Goal: Task Accomplishment & Management: Complete application form

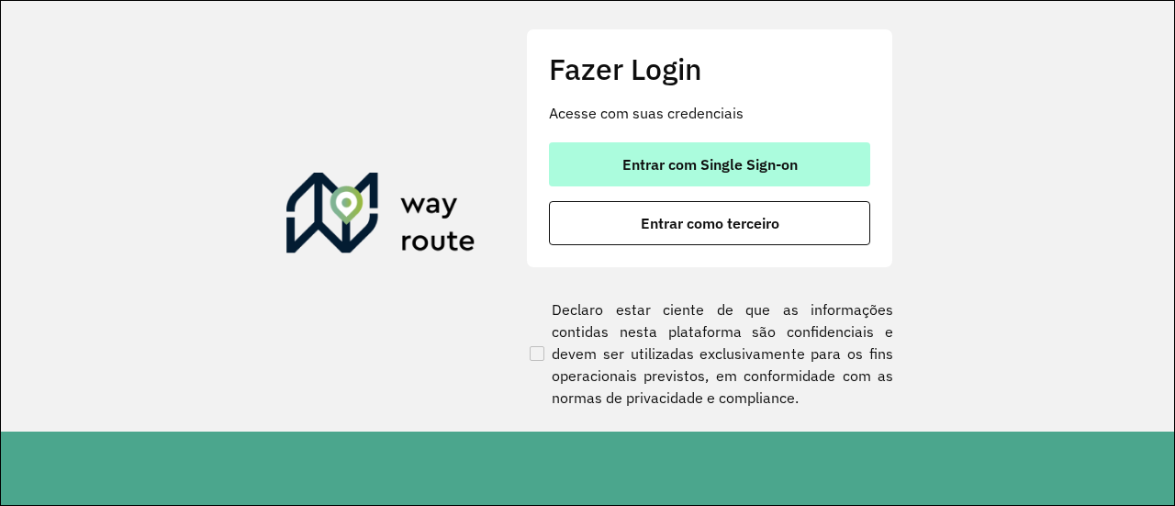
click at [770, 170] on span "Entrar com Single Sign-on" at bounding box center [709, 164] width 175 height 15
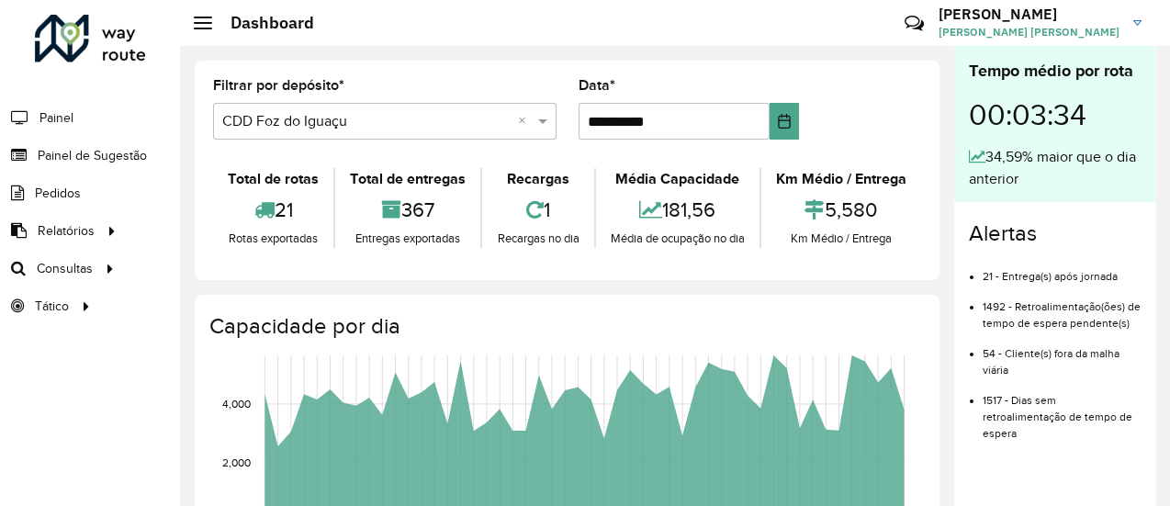
click at [910, 70] on div "**********" at bounding box center [567, 170] width 745 height 219
click at [113, 157] on span "Painel de Sugestão" at bounding box center [95, 155] width 115 height 19
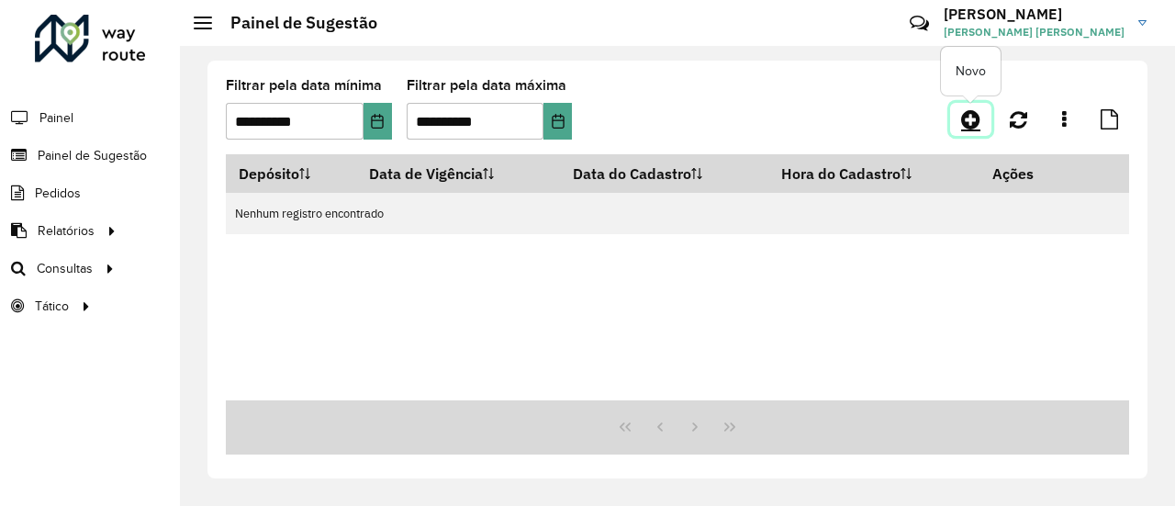
click at [965, 119] on icon at bounding box center [970, 119] width 19 height 22
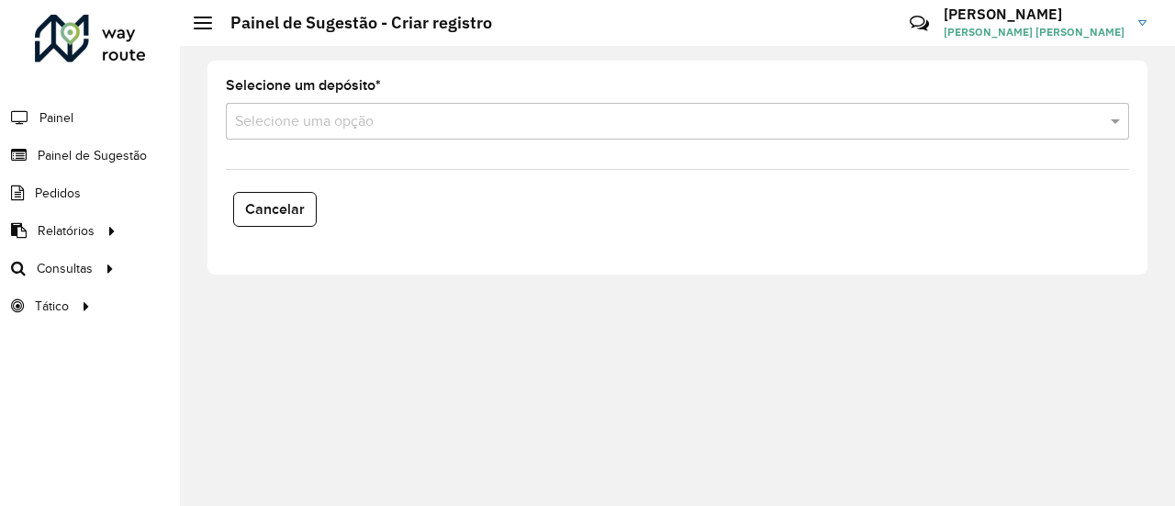
click at [744, 126] on input "text" at bounding box center [659, 122] width 848 height 22
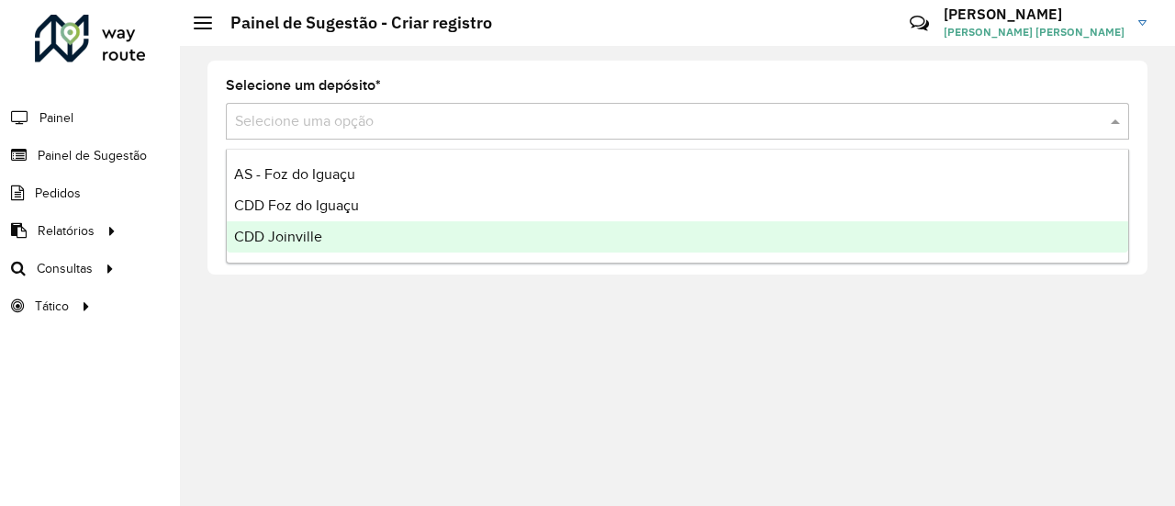
click at [639, 230] on div "CDD Joinville" at bounding box center [677, 236] width 901 height 31
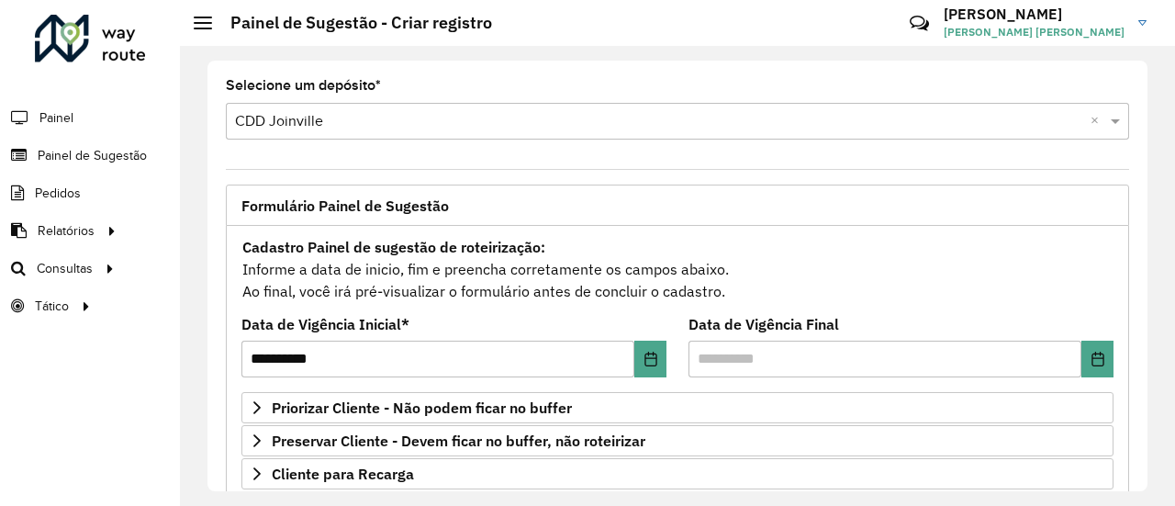
scroll to position [92, 0]
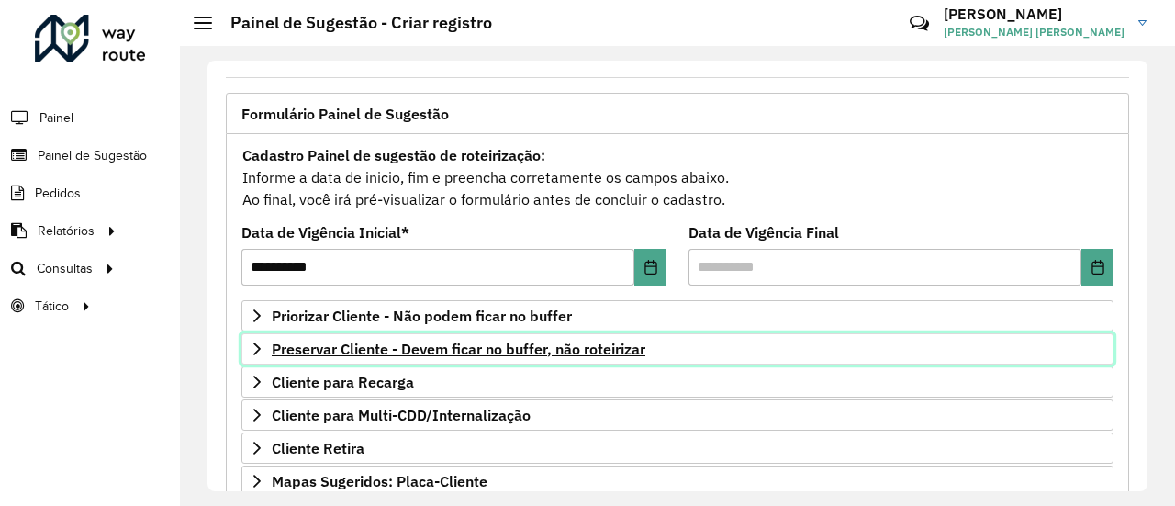
click at [617, 353] on span "Preservar Cliente - Devem ficar no buffer, não roteirizar" at bounding box center [459, 349] width 374 height 15
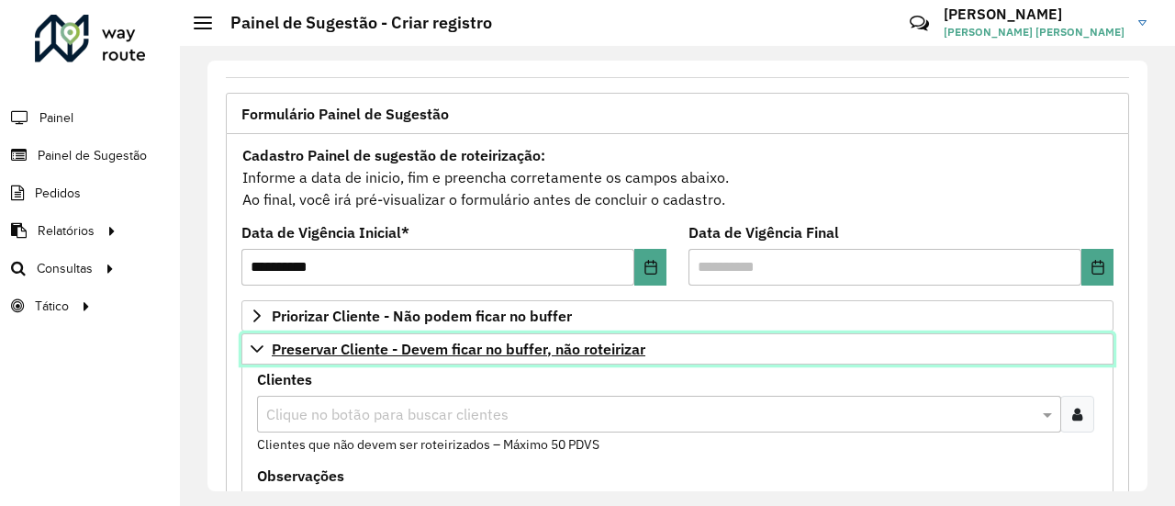
scroll to position [184, 0]
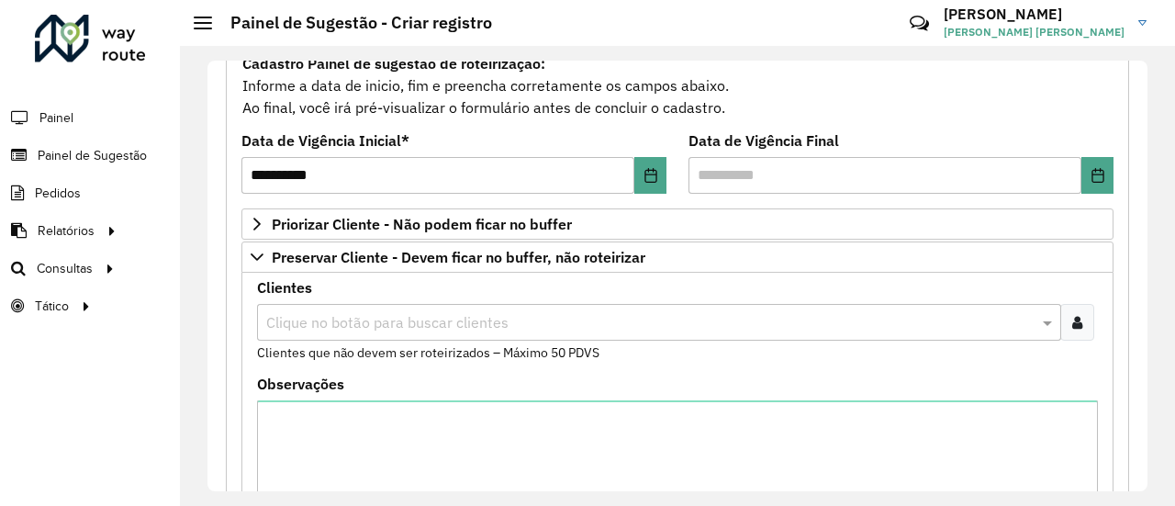
click at [390, 313] on input "text" at bounding box center [650, 323] width 777 height 22
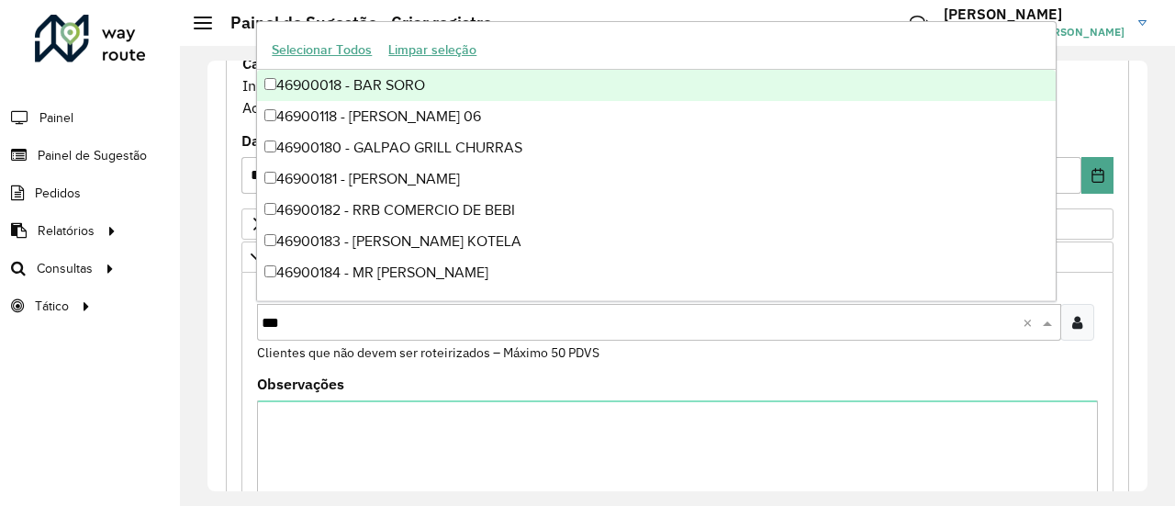
type input "****"
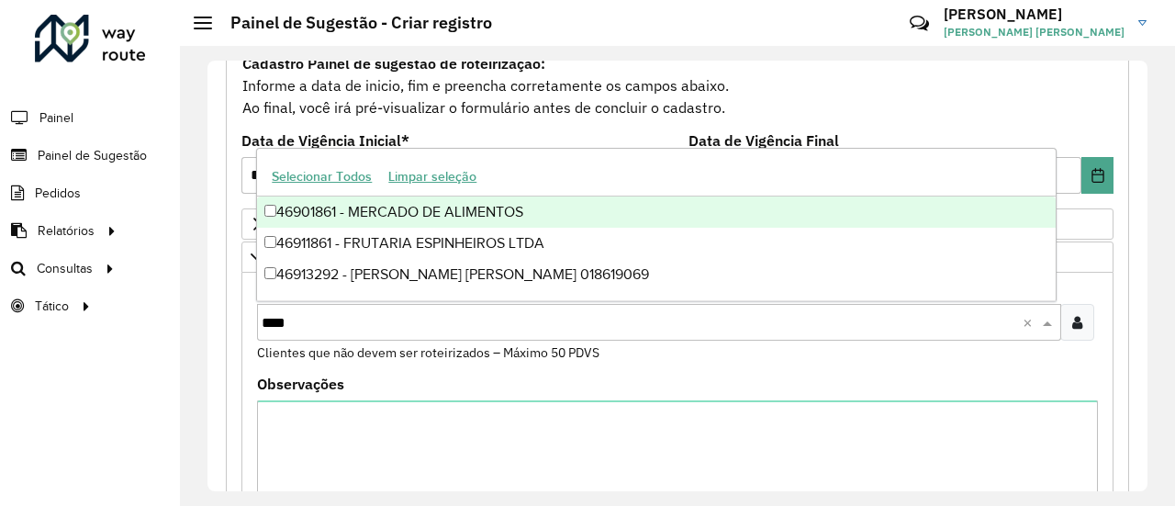
click at [443, 223] on div "46901861 - MERCADO DE ALIMENTOS" at bounding box center [656, 211] width 798 height 31
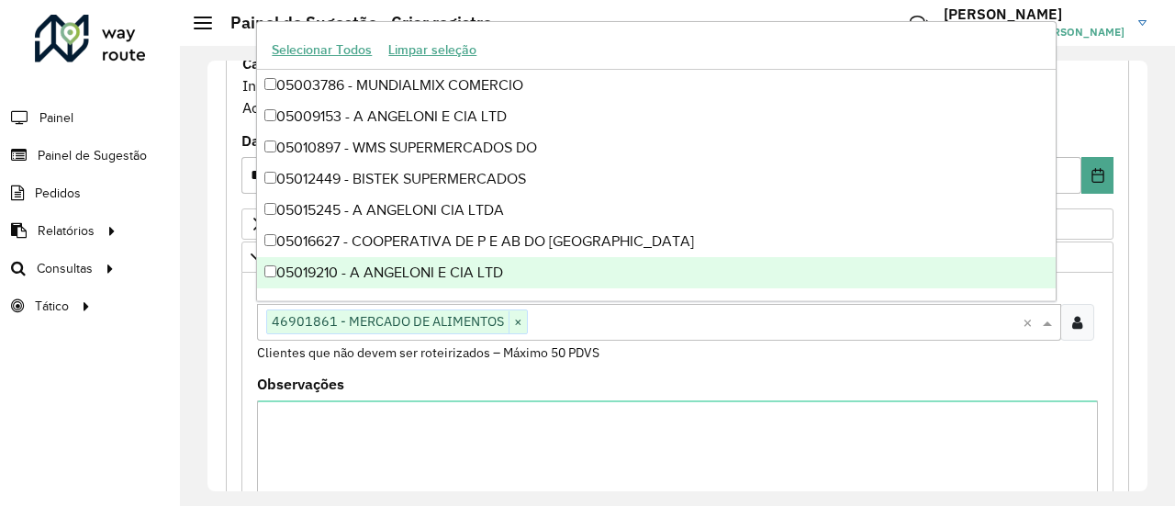
click at [548, 359] on formly-field "Clientes Clique no botão para buscar clientes 46901861 - [PERSON_NAME] DE ALIME…" at bounding box center [677, 329] width 863 height 96
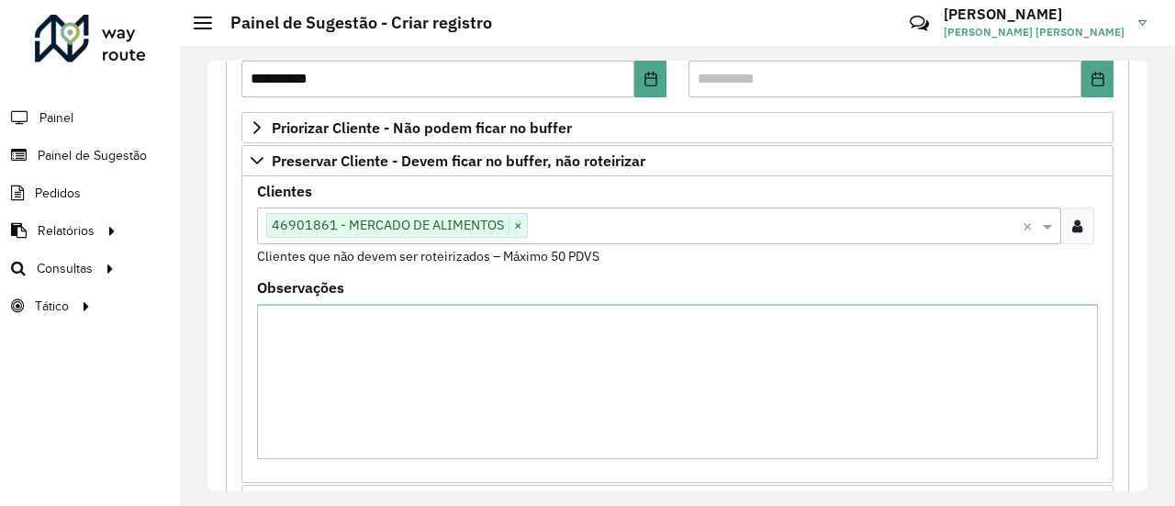
scroll to position [367, 0]
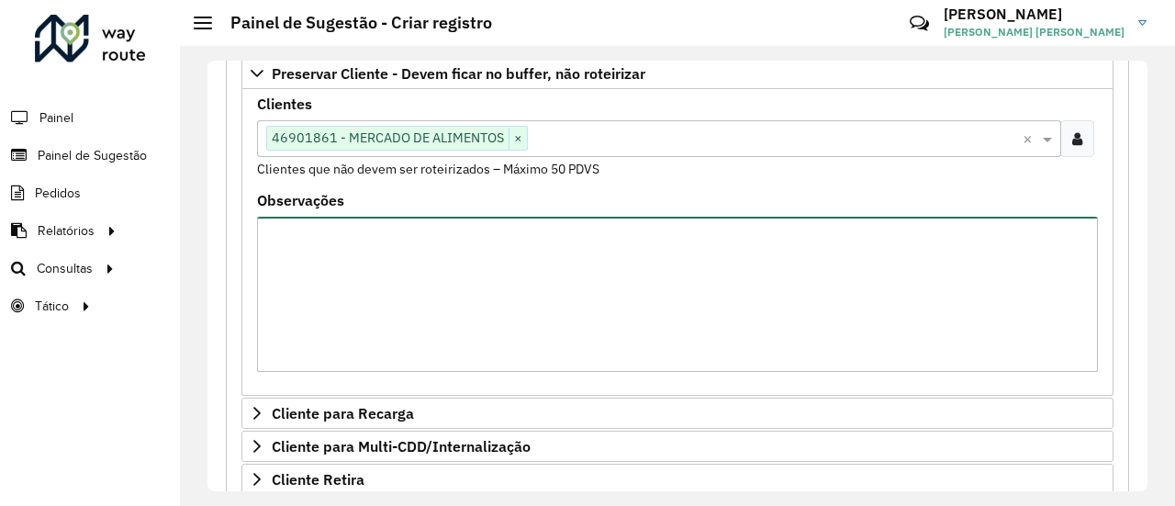
click at [611, 319] on textarea "Observações" at bounding box center [677, 294] width 841 height 155
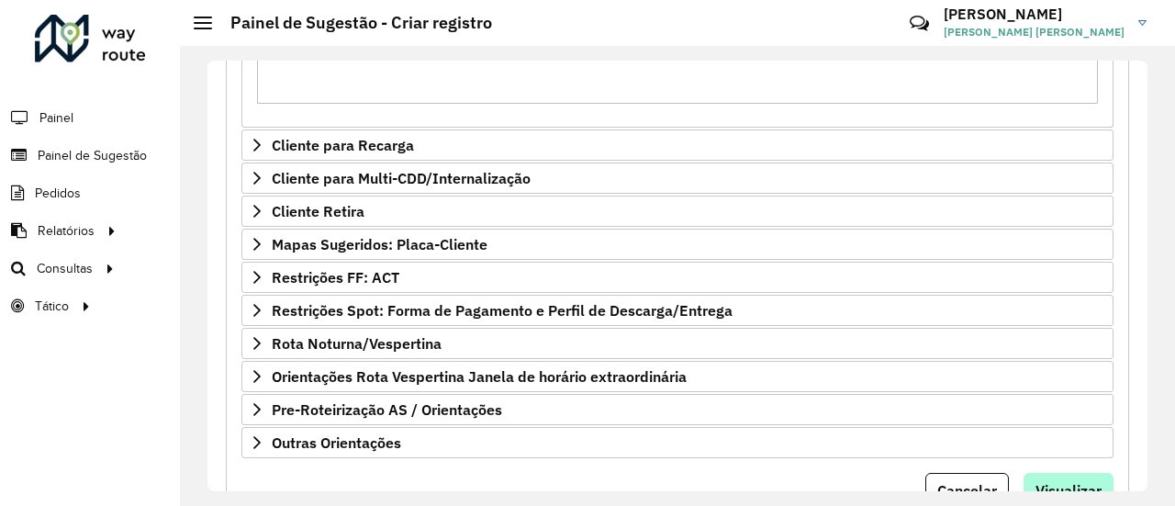
scroll to position [643, 0]
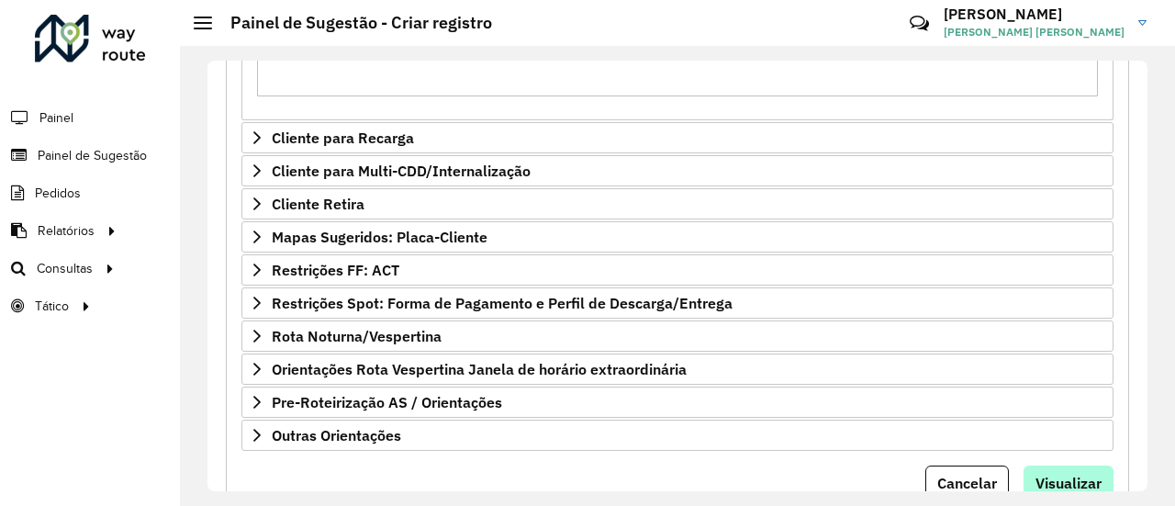
type textarea "**********"
click at [1069, 474] on span "Visualizar" at bounding box center [1069, 483] width 66 height 18
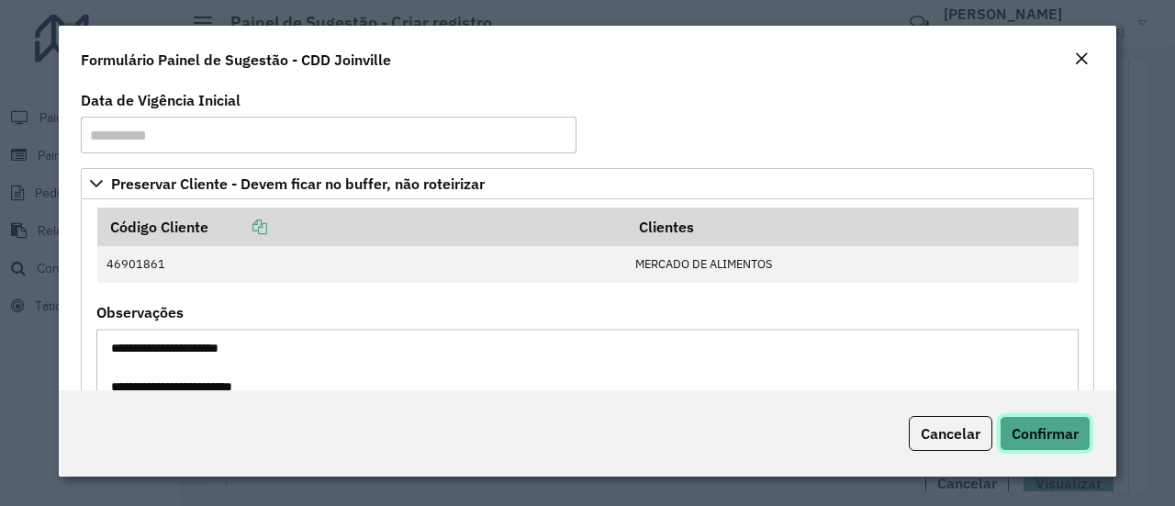
click at [1058, 430] on span "Confirmar" at bounding box center [1045, 433] width 67 height 18
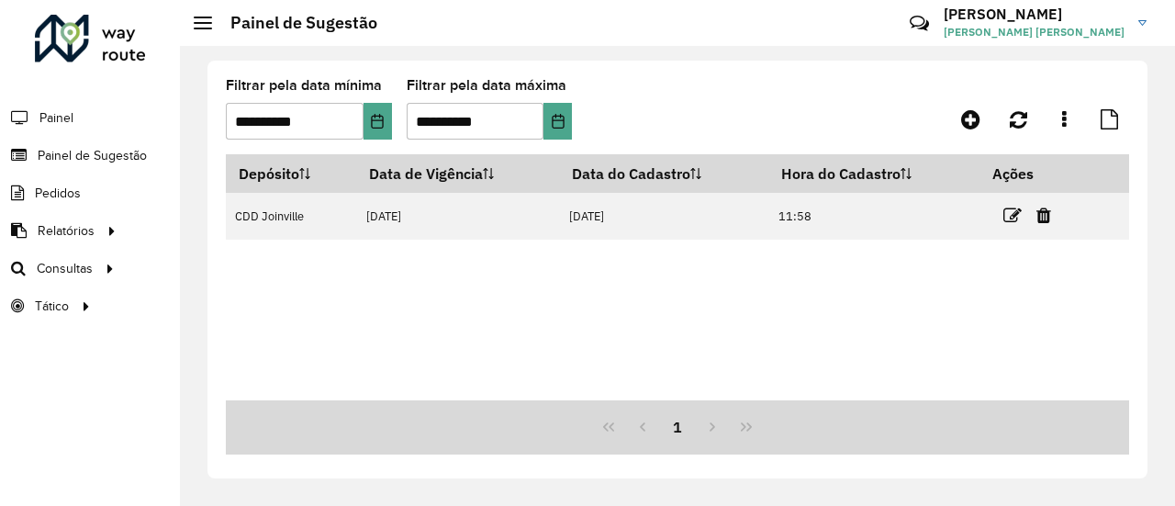
click at [769, 119] on formly-group "**********" at bounding box center [557, 116] width 663 height 75
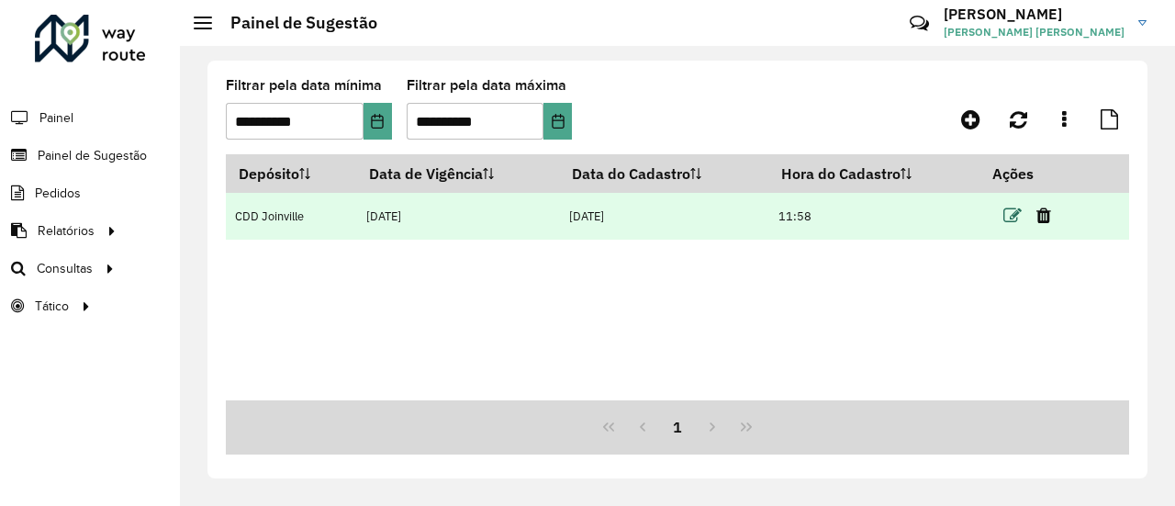
click at [1019, 212] on icon at bounding box center [1012, 216] width 18 height 18
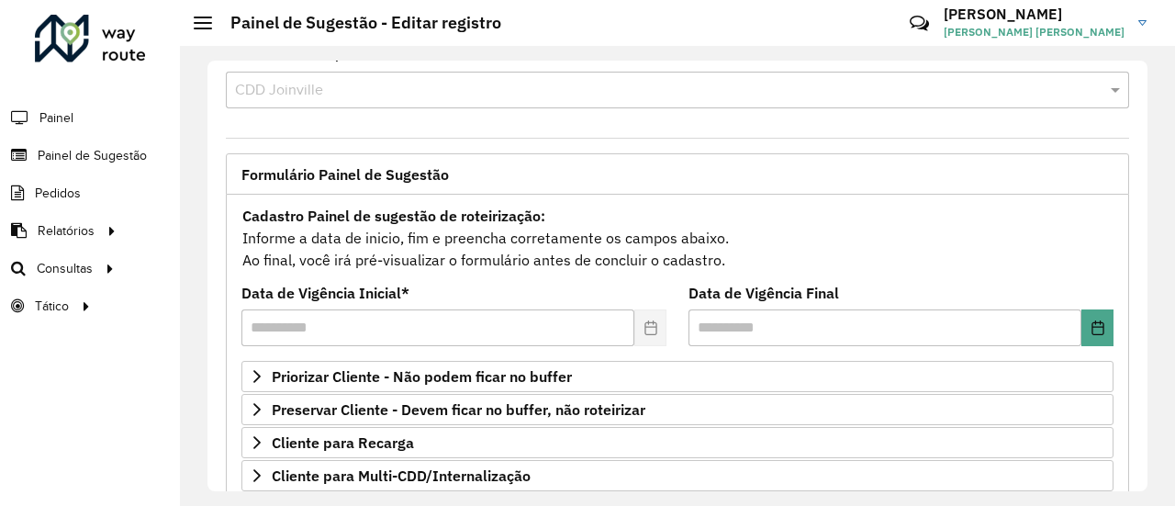
scroll to position [123, 0]
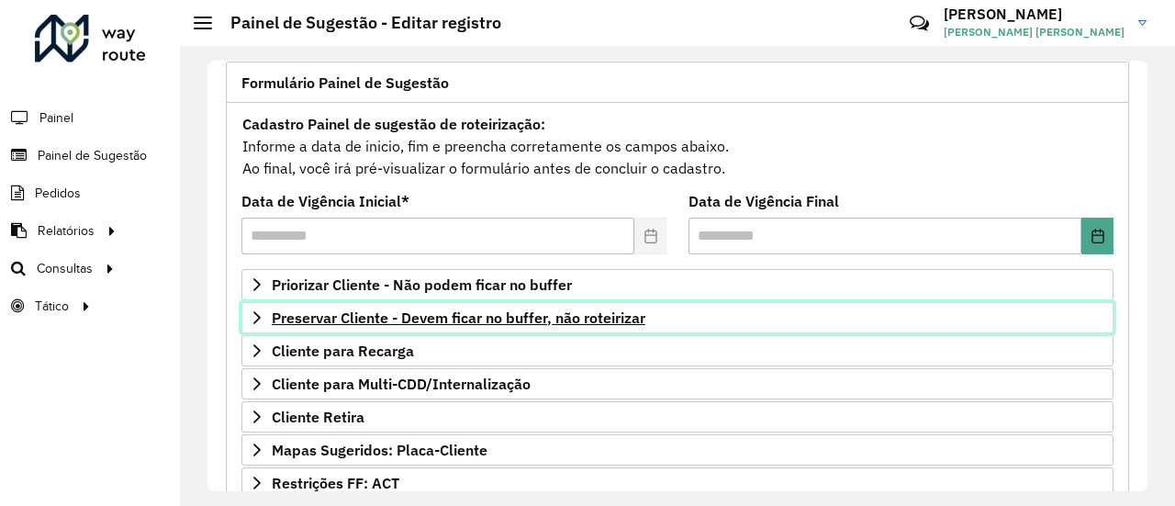
click at [509, 310] on span "Preservar Cliente - Devem ficar no buffer, não roteirizar" at bounding box center [459, 317] width 374 height 15
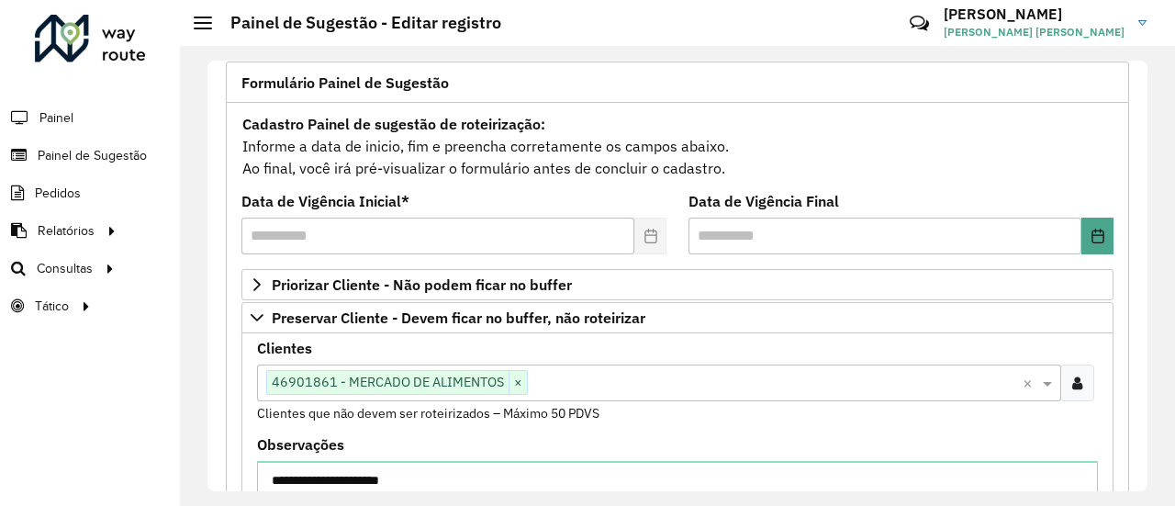
click at [595, 382] on input "text" at bounding box center [775, 384] width 495 height 22
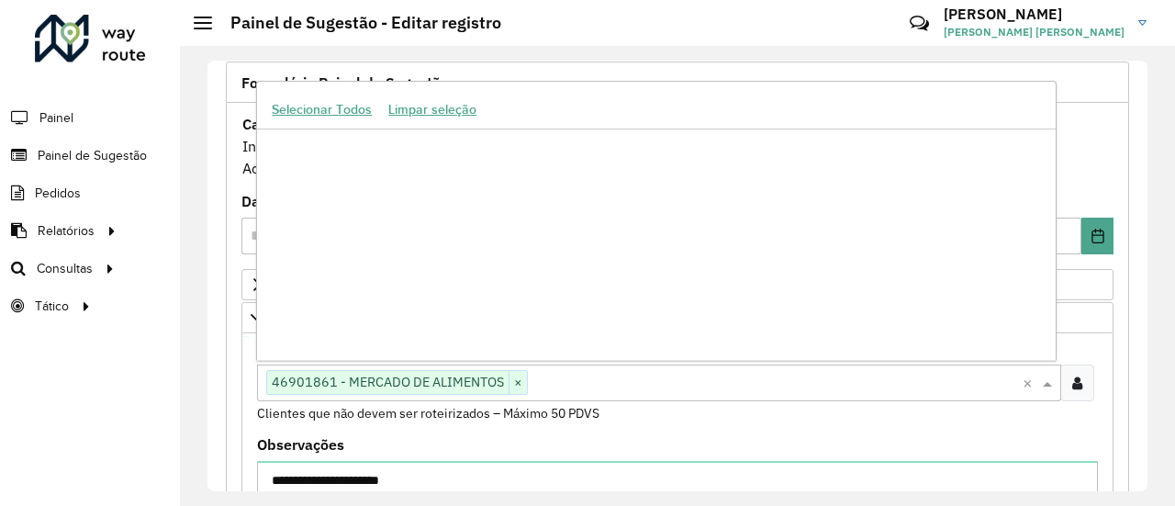
scroll to position [59398, 0]
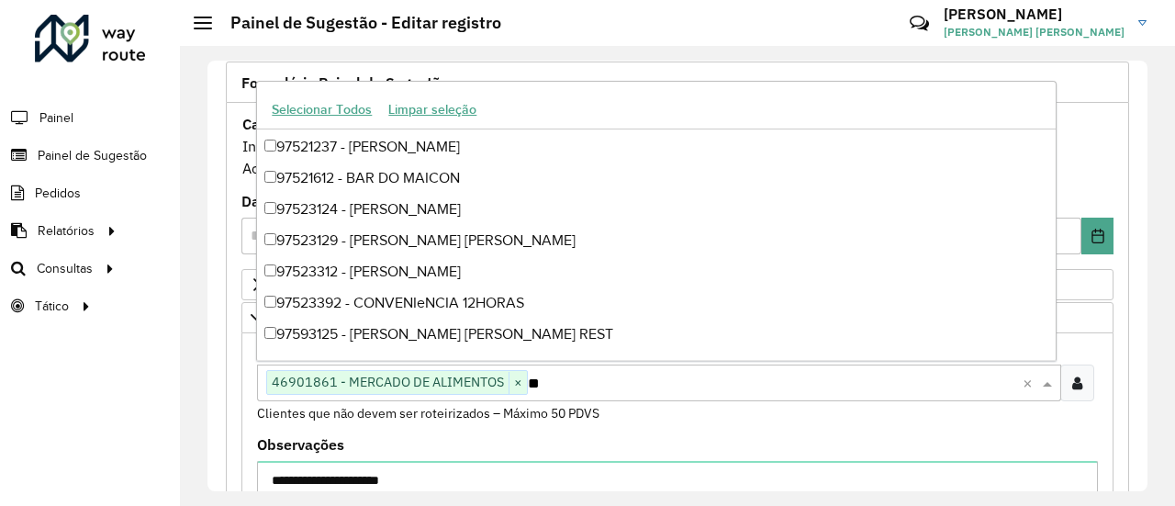
type input "***"
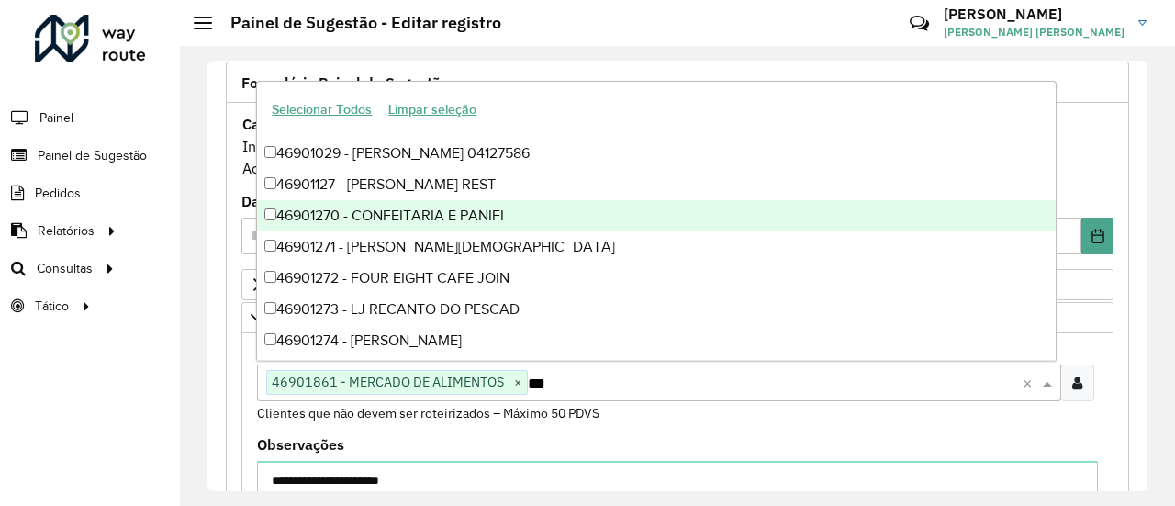
scroll to position [0, 0]
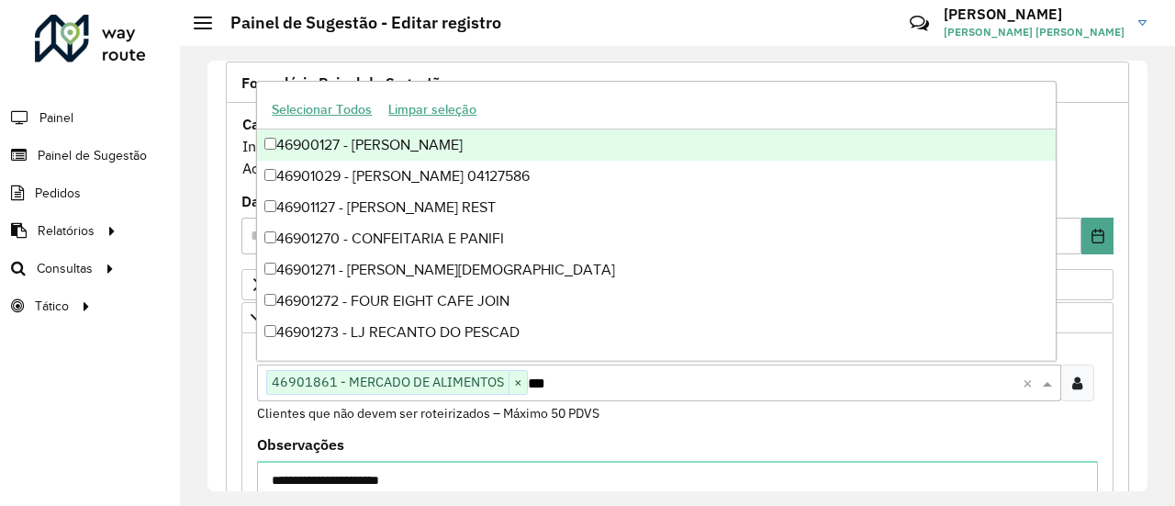
click at [461, 151] on div "46900127 - [PERSON_NAME]" at bounding box center [656, 144] width 798 height 31
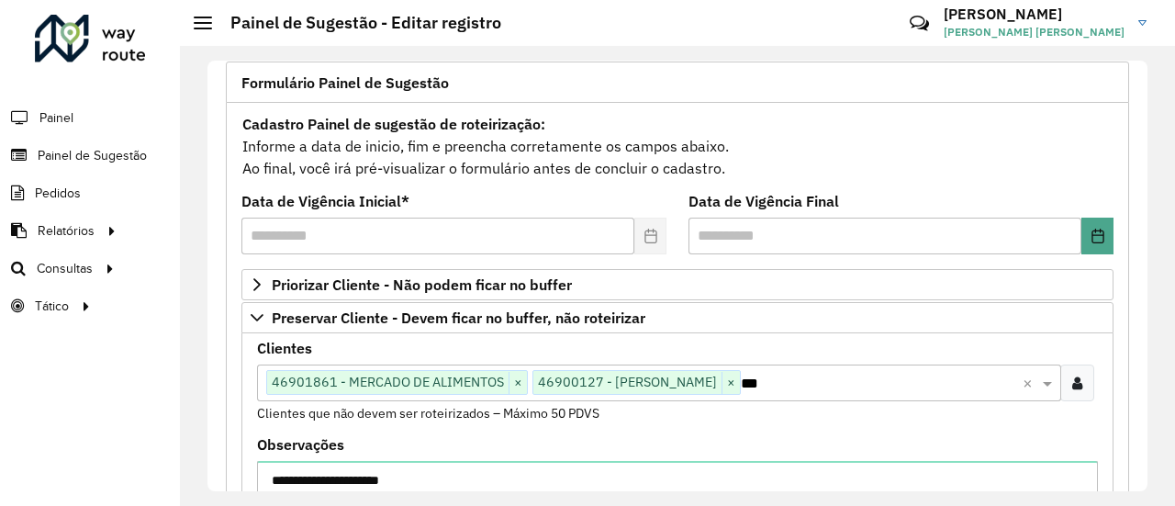
scroll to position [215, 0]
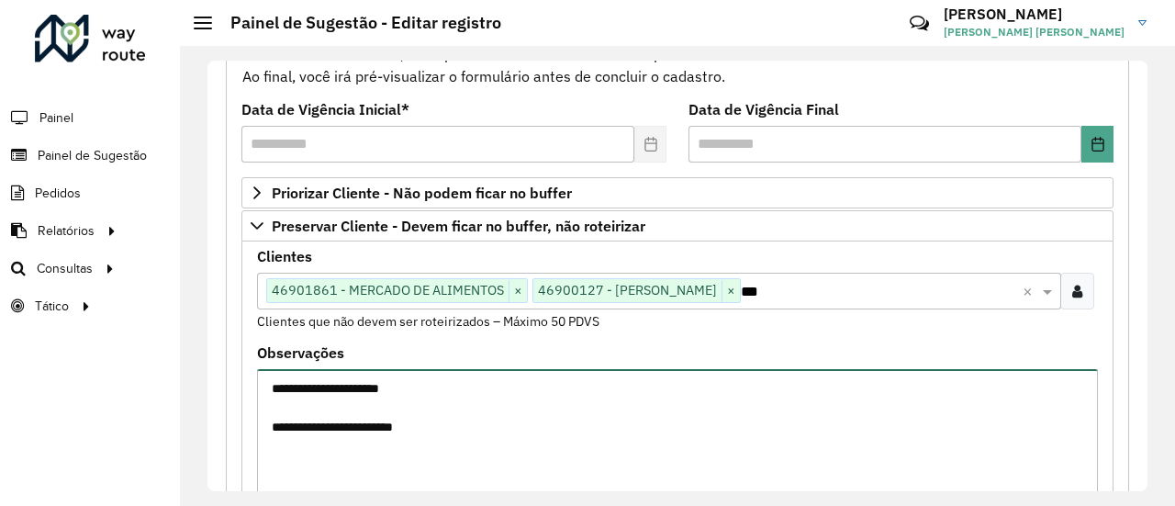
click at [515, 423] on textarea "**********" at bounding box center [677, 446] width 841 height 155
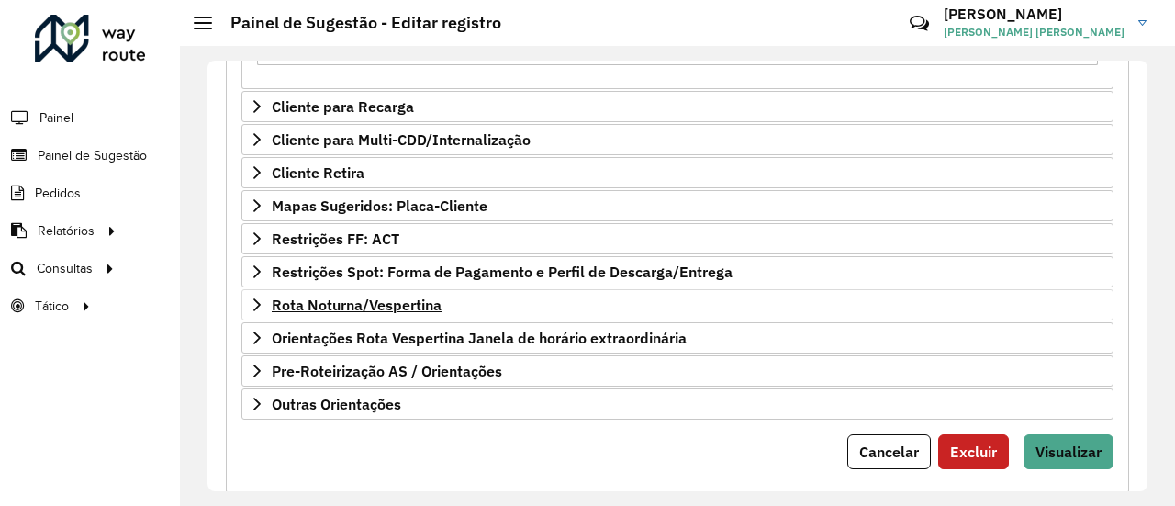
scroll to position [705, 0]
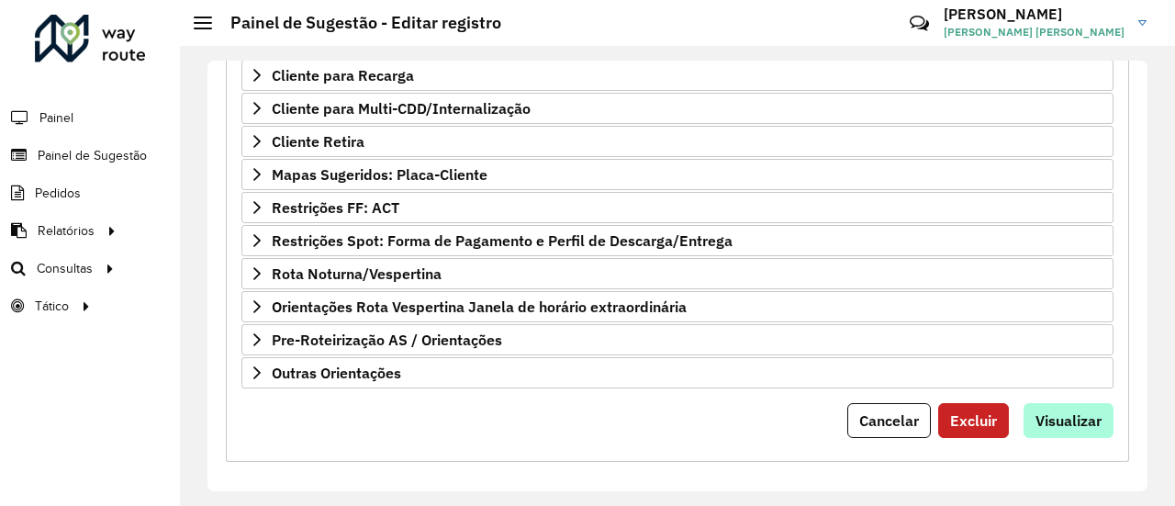
type textarea "**********"
click at [1069, 411] on span "Visualizar" at bounding box center [1069, 420] width 66 height 18
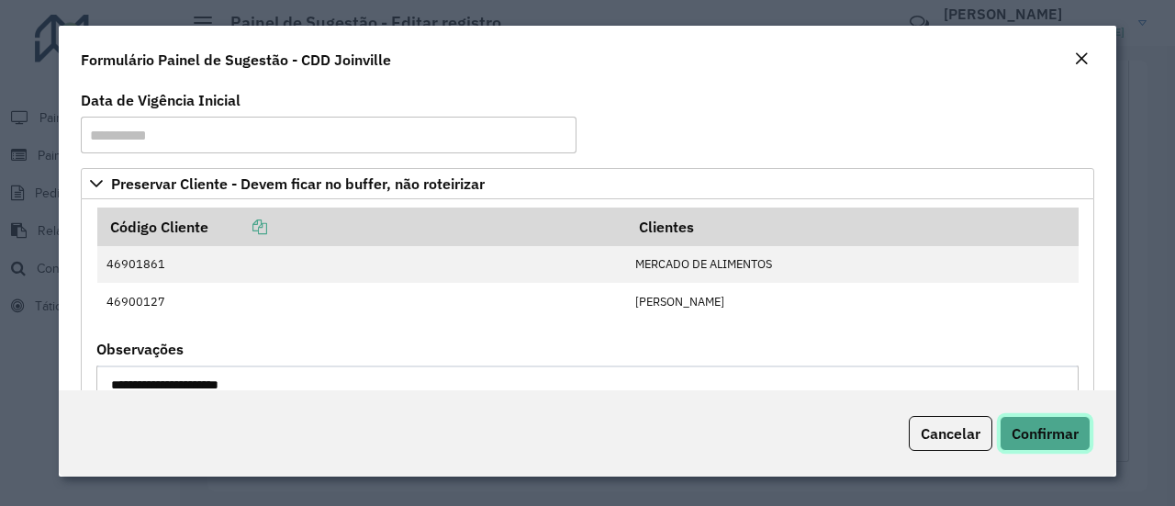
click at [1063, 440] on span "Confirmar" at bounding box center [1045, 433] width 67 height 18
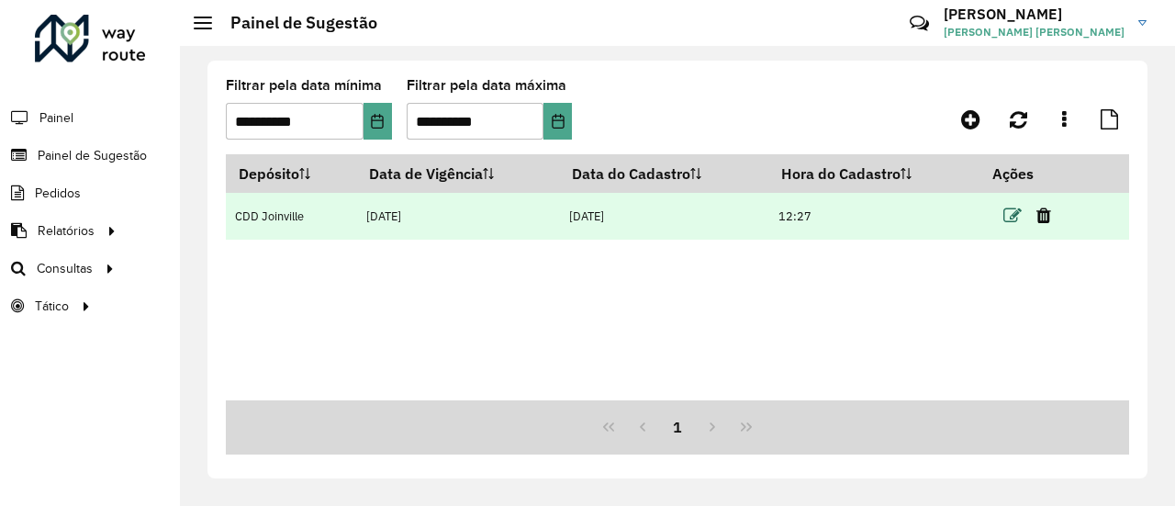
click at [1004, 216] on td at bounding box center [1035, 216] width 110 height 46
click at [1008, 217] on icon at bounding box center [1012, 216] width 18 height 18
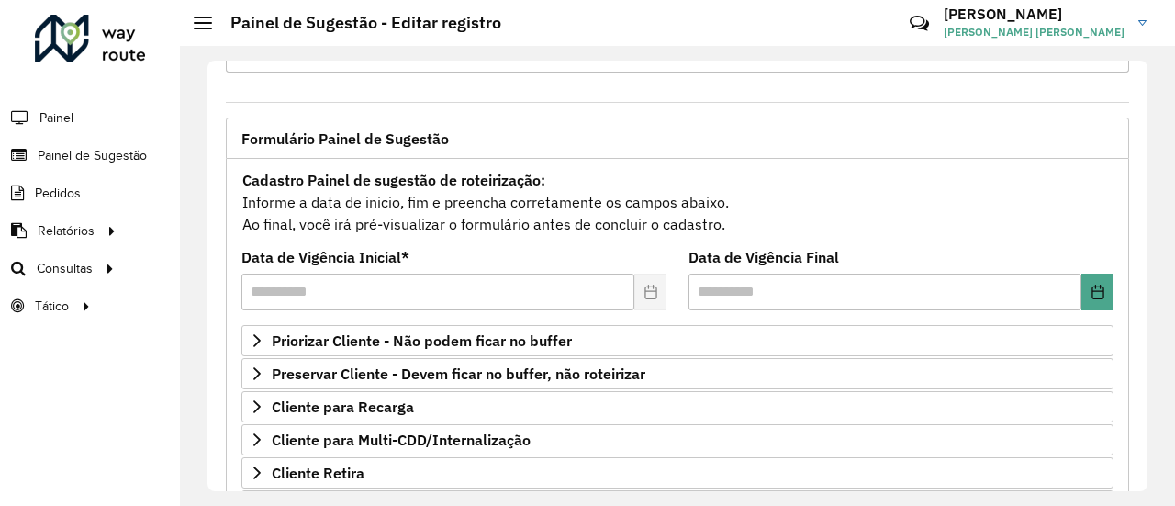
scroll to position [92, 0]
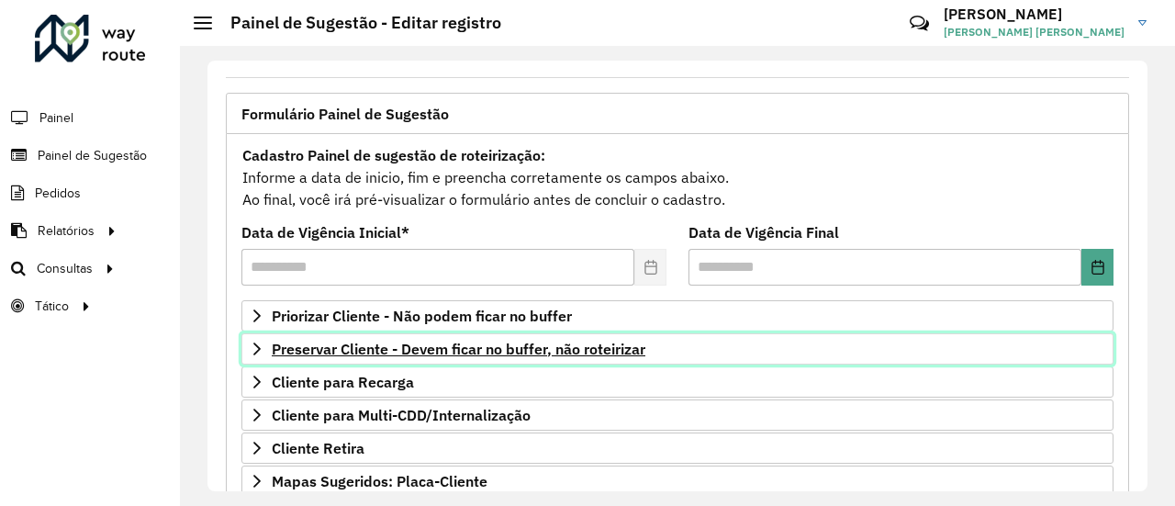
click at [571, 344] on span "Preservar Cliente - Devem ficar no buffer, não roteirizar" at bounding box center [459, 349] width 374 height 15
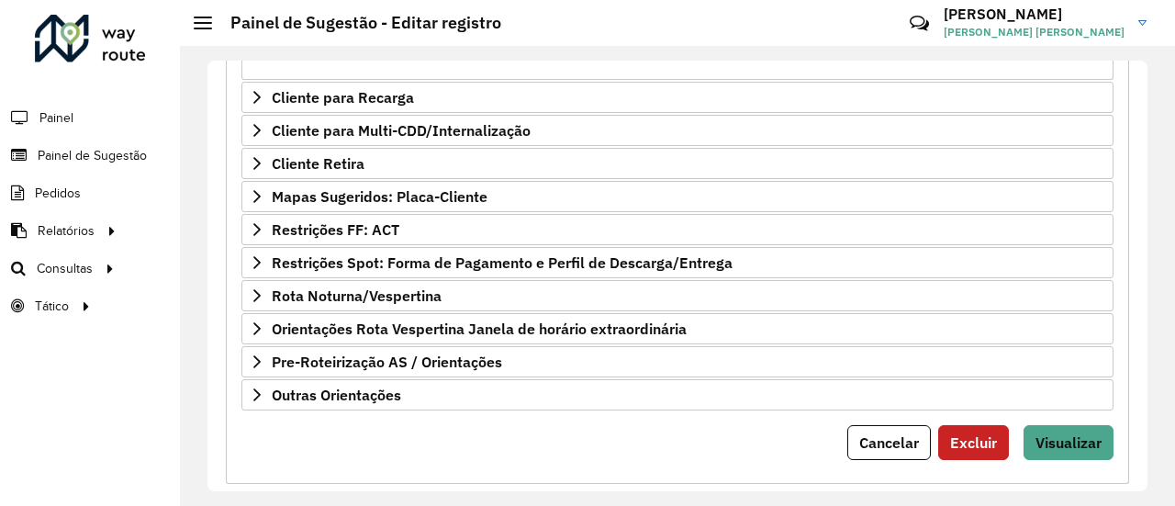
scroll to position [705, 0]
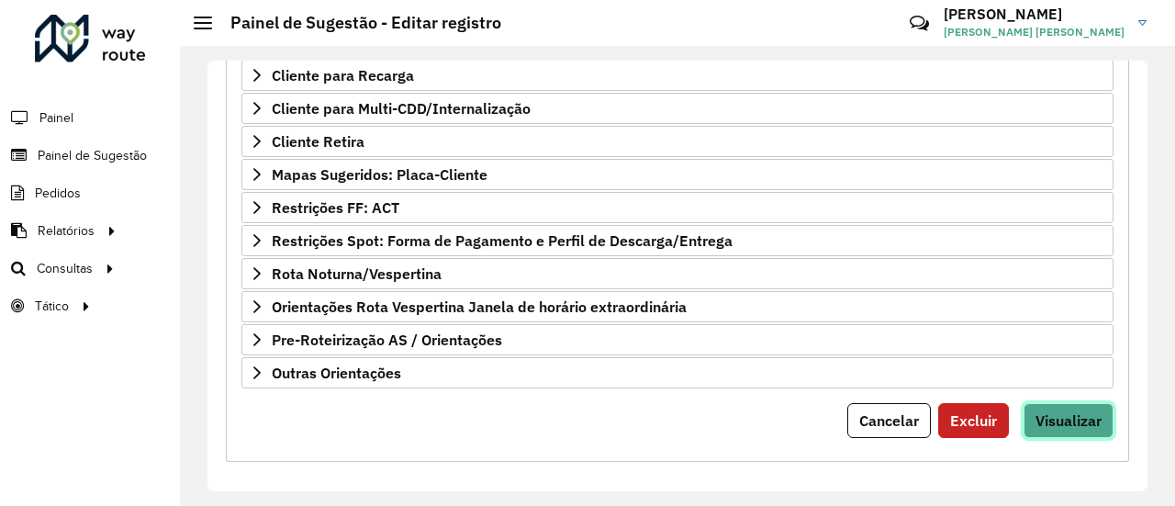
click at [1094, 411] on span "Visualizar" at bounding box center [1069, 420] width 66 height 18
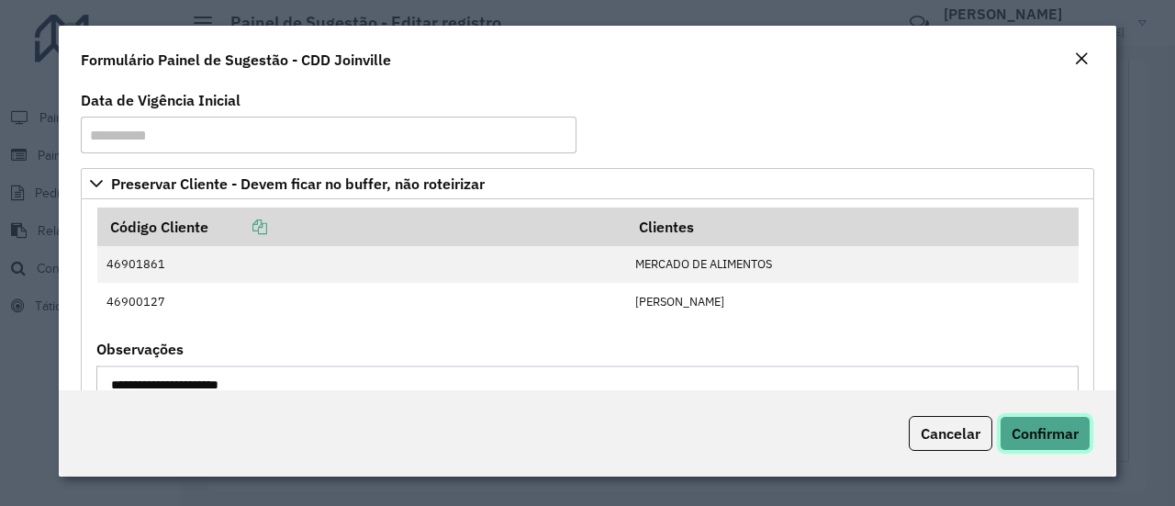
click at [1081, 416] on button "Confirmar" at bounding box center [1045, 433] width 91 height 35
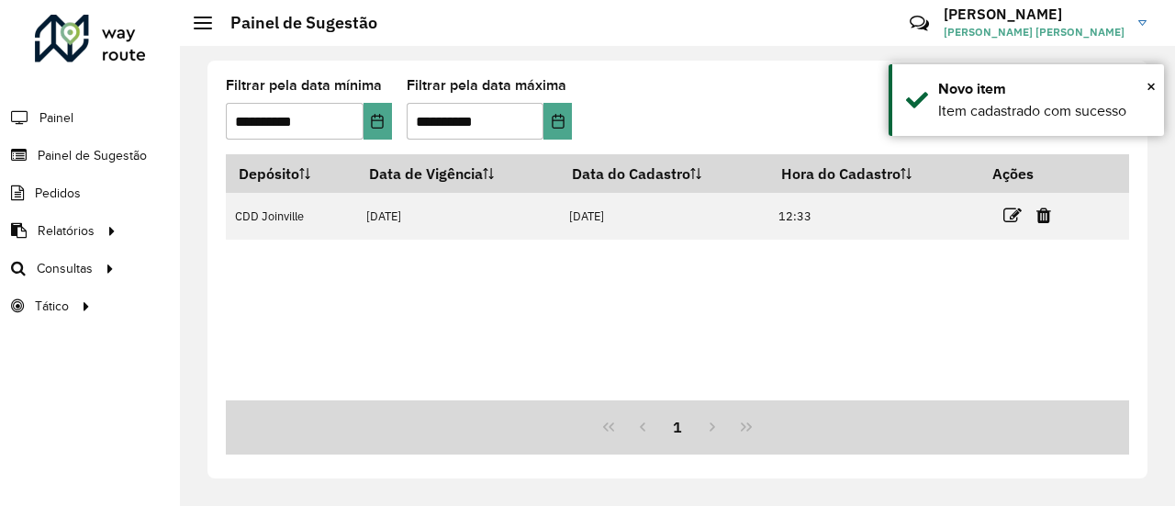
click at [833, 57] on div "**********" at bounding box center [677, 276] width 995 height 460
